Goal: Task Accomplishment & Management: Manage account settings

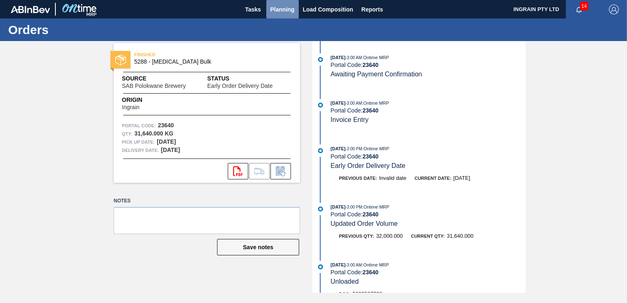
click at [271, 10] on span "Planning" at bounding box center [283, 10] width 24 height 10
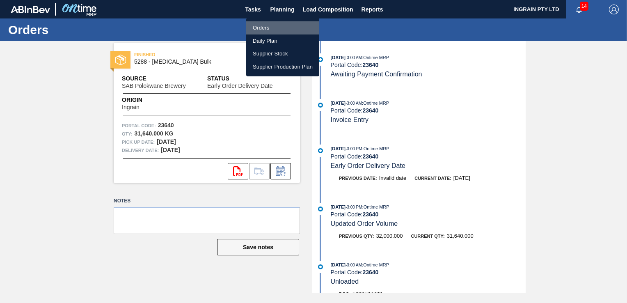
click at [261, 27] on li "Orders" at bounding box center [282, 27] width 73 height 13
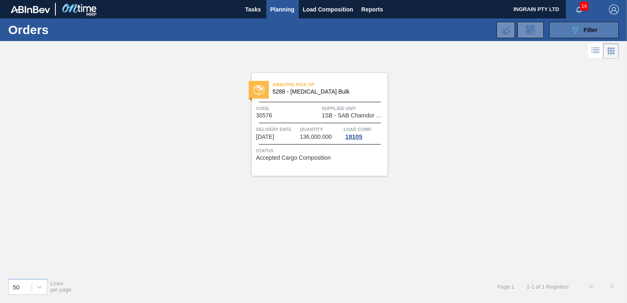
click at [562, 30] on button "089F7B8B-B2A5-4AFE-B5C0-19BA573D28AC Filter" at bounding box center [584, 30] width 70 height 16
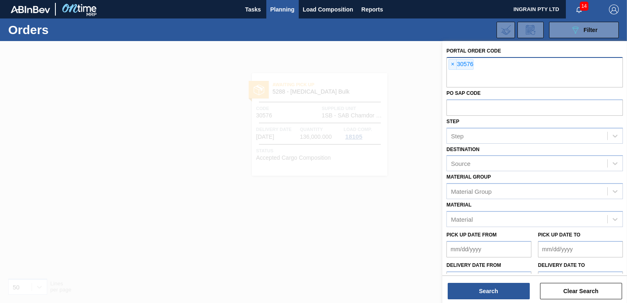
click at [448, 63] on div "× 30576" at bounding box center [535, 72] width 177 height 30
click at [449, 63] on span "×" at bounding box center [453, 65] width 8 height 10
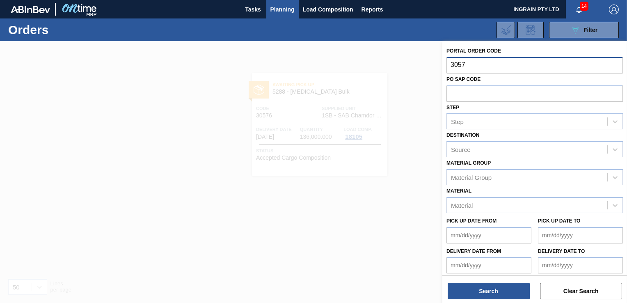
type input "30579"
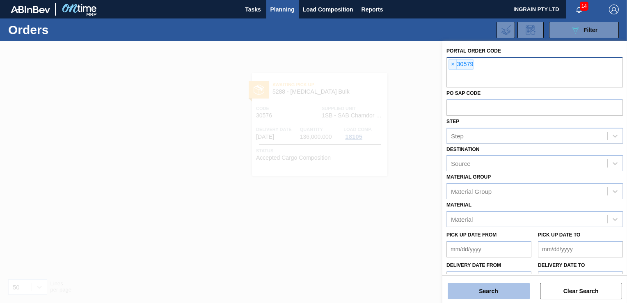
click at [487, 291] on button "Search" at bounding box center [489, 291] width 82 height 16
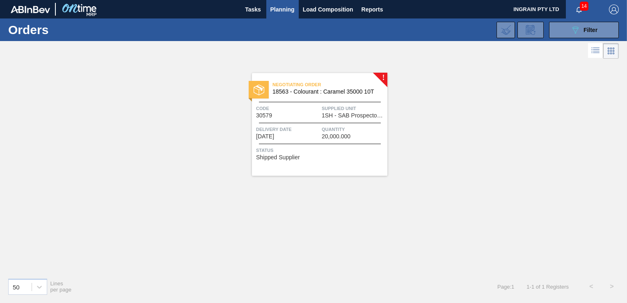
click at [335, 124] on div "Negotiating Order 18563 - Colourant : Caramel 35000 10T Code 30579 Supplied Uni…" at bounding box center [319, 124] width 135 height 103
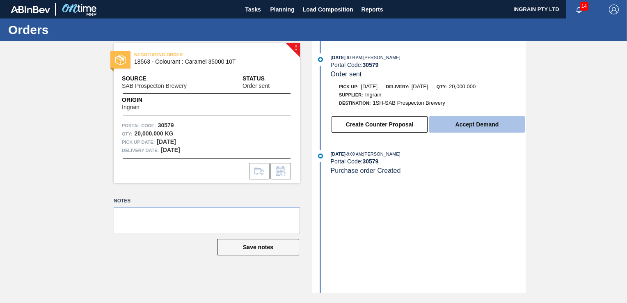
click at [484, 124] on button "Accept Demand" at bounding box center [477, 124] width 96 height 16
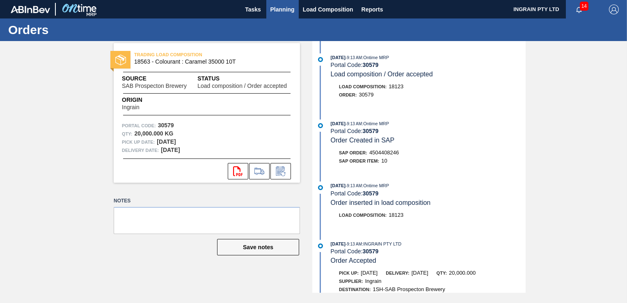
click at [280, 13] on span "Planning" at bounding box center [283, 10] width 24 height 10
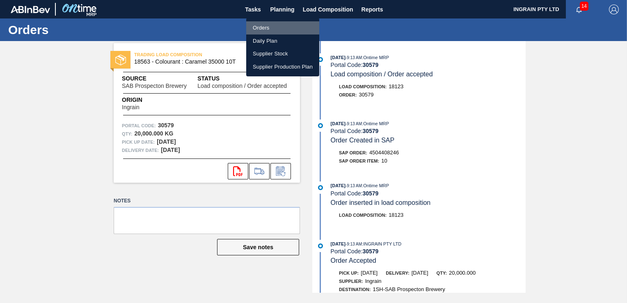
click at [266, 28] on li "Orders" at bounding box center [282, 27] width 73 height 13
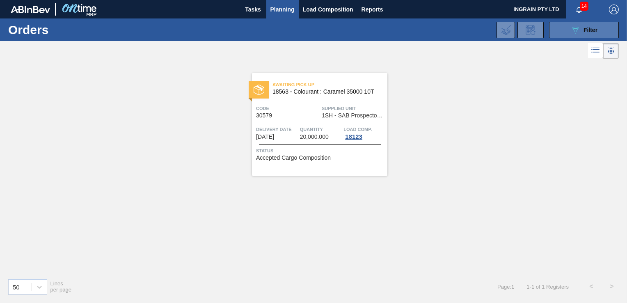
click at [577, 33] on icon "089F7B8B-B2A5-4AFE-B5C0-19BA573D28AC" at bounding box center [576, 30] width 10 height 10
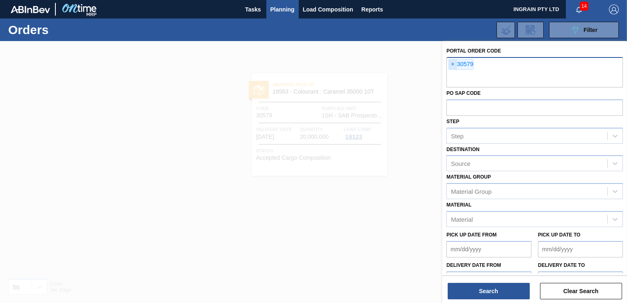
click at [452, 63] on span "×" at bounding box center [453, 65] width 8 height 10
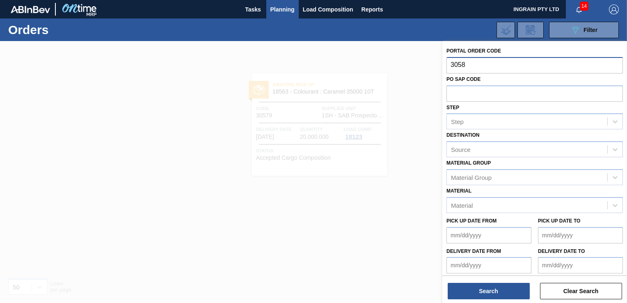
type input "30580"
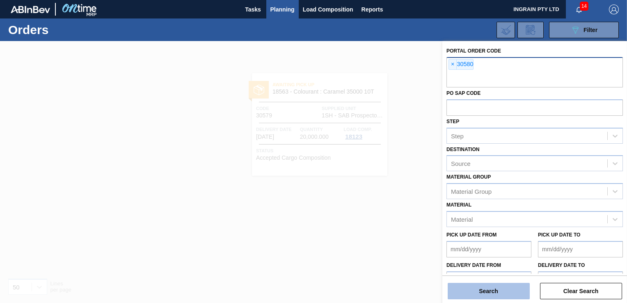
click at [504, 291] on button "Search" at bounding box center [489, 291] width 82 height 16
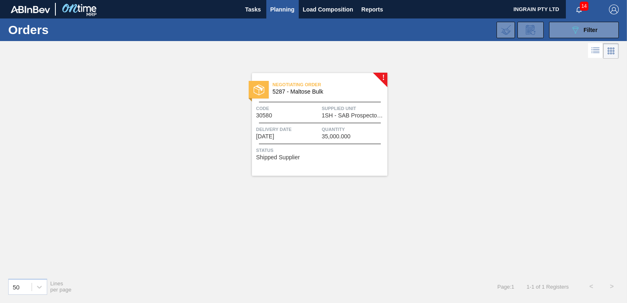
click at [335, 116] on span "1SH - SAB Prospecton Brewery" at bounding box center [354, 115] width 64 height 6
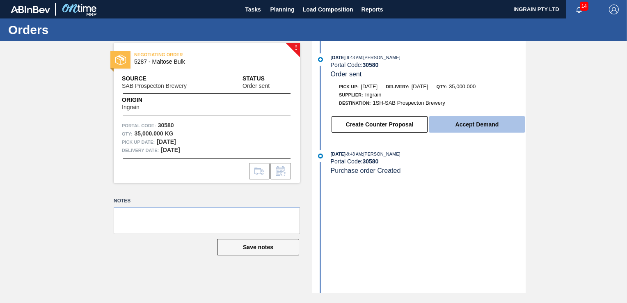
click at [470, 122] on button "Accept Demand" at bounding box center [477, 124] width 96 height 16
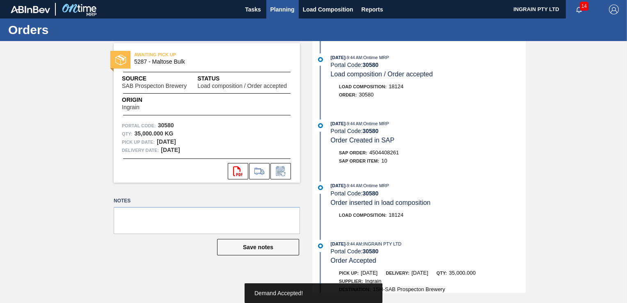
click at [281, 8] on span "Planning" at bounding box center [283, 10] width 24 height 10
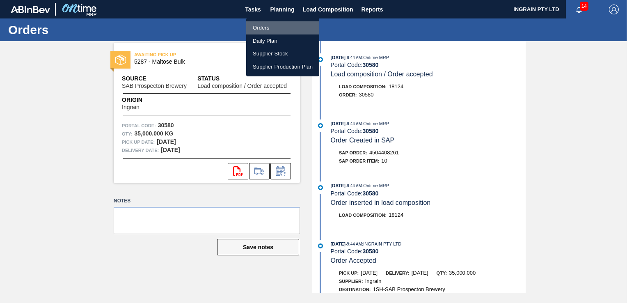
click at [268, 27] on li "Orders" at bounding box center [282, 27] width 73 height 13
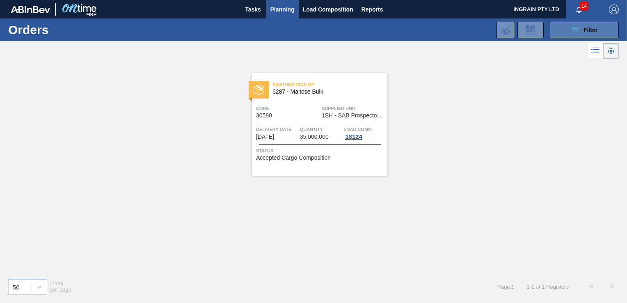
click at [586, 32] on span "Filter" at bounding box center [591, 30] width 14 height 7
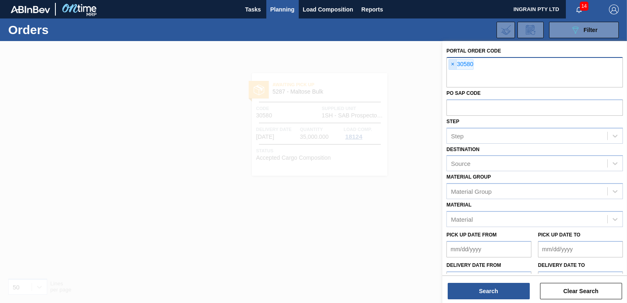
click at [452, 62] on span "×" at bounding box center [453, 65] width 8 height 10
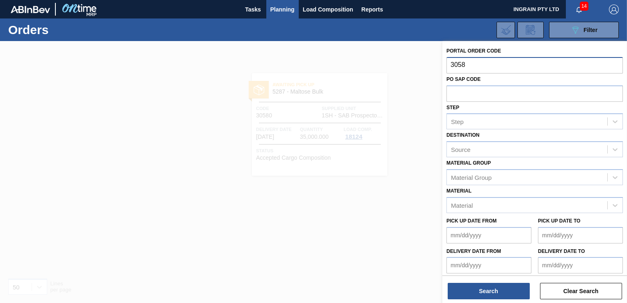
type input "30581"
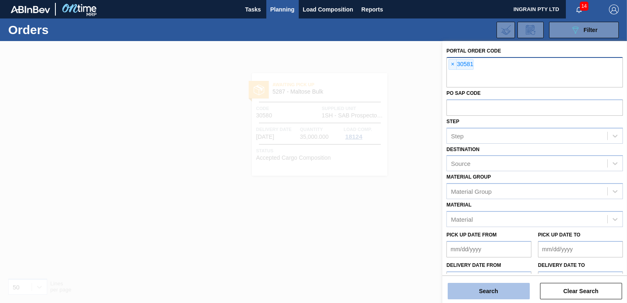
click at [494, 285] on button "Search" at bounding box center [489, 291] width 82 height 16
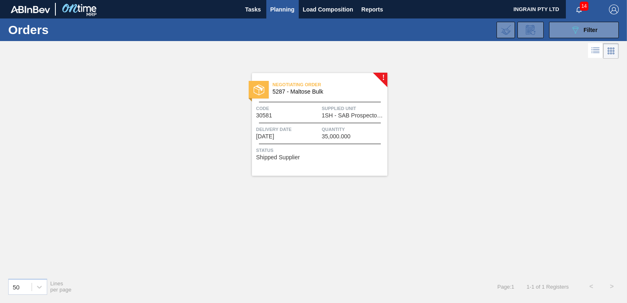
click at [350, 124] on div "Negotiating Order 5287 - Maltose Bulk Code 30581 Supplied Unit 1SH - SAB Prospe…" at bounding box center [319, 124] width 135 height 103
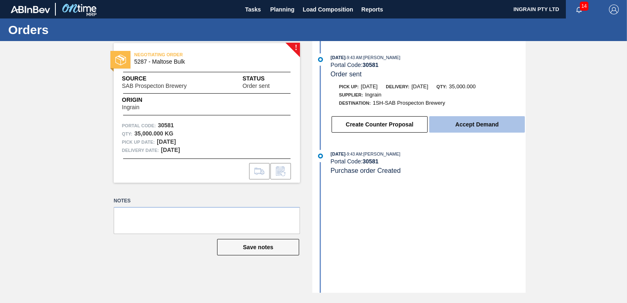
click at [475, 124] on button "Accept Demand" at bounding box center [477, 124] width 96 height 16
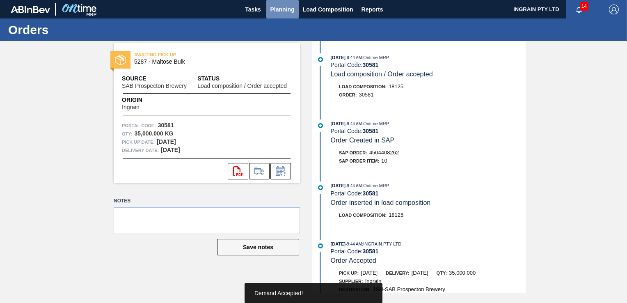
click at [279, 9] on span "Planning" at bounding box center [283, 10] width 24 height 10
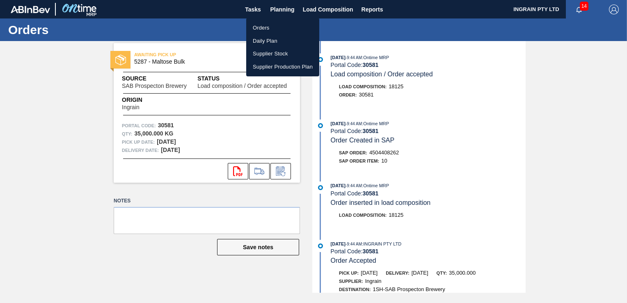
click at [269, 27] on li "Orders" at bounding box center [282, 27] width 73 height 13
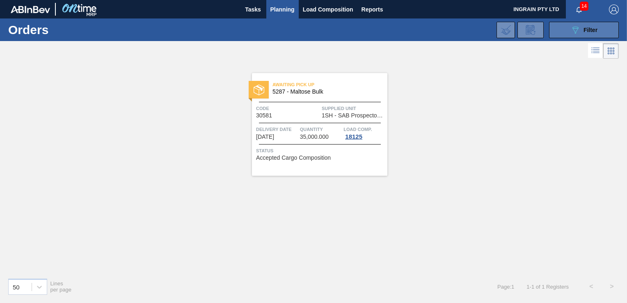
click at [602, 29] on button "089F7B8B-B2A5-4AFE-B5C0-19BA573D28AC Filter" at bounding box center [584, 30] width 70 height 16
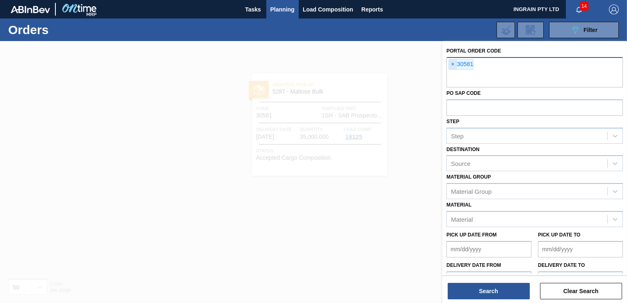
click at [453, 64] on span "×" at bounding box center [453, 65] width 8 height 10
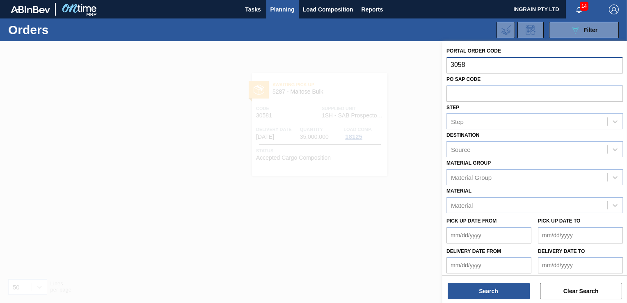
type input "30582"
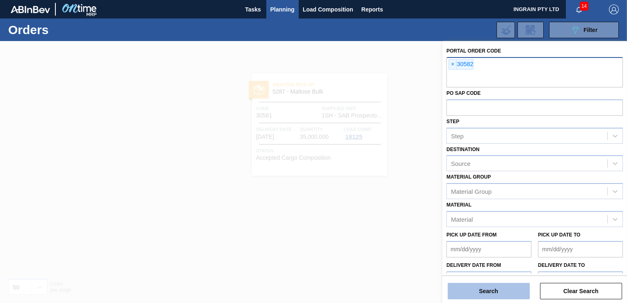
click at [477, 289] on button "Search" at bounding box center [489, 291] width 82 height 16
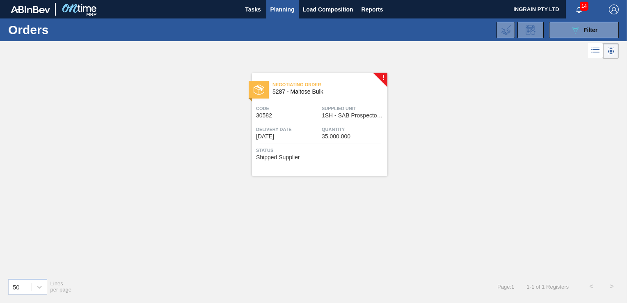
click at [324, 113] on span "1SH - SAB Prospecton Brewery" at bounding box center [354, 115] width 64 height 6
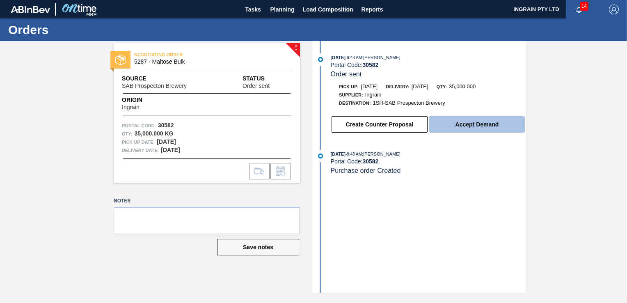
click at [496, 126] on button "Accept Demand" at bounding box center [477, 124] width 96 height 16
